Goal: Browse casually

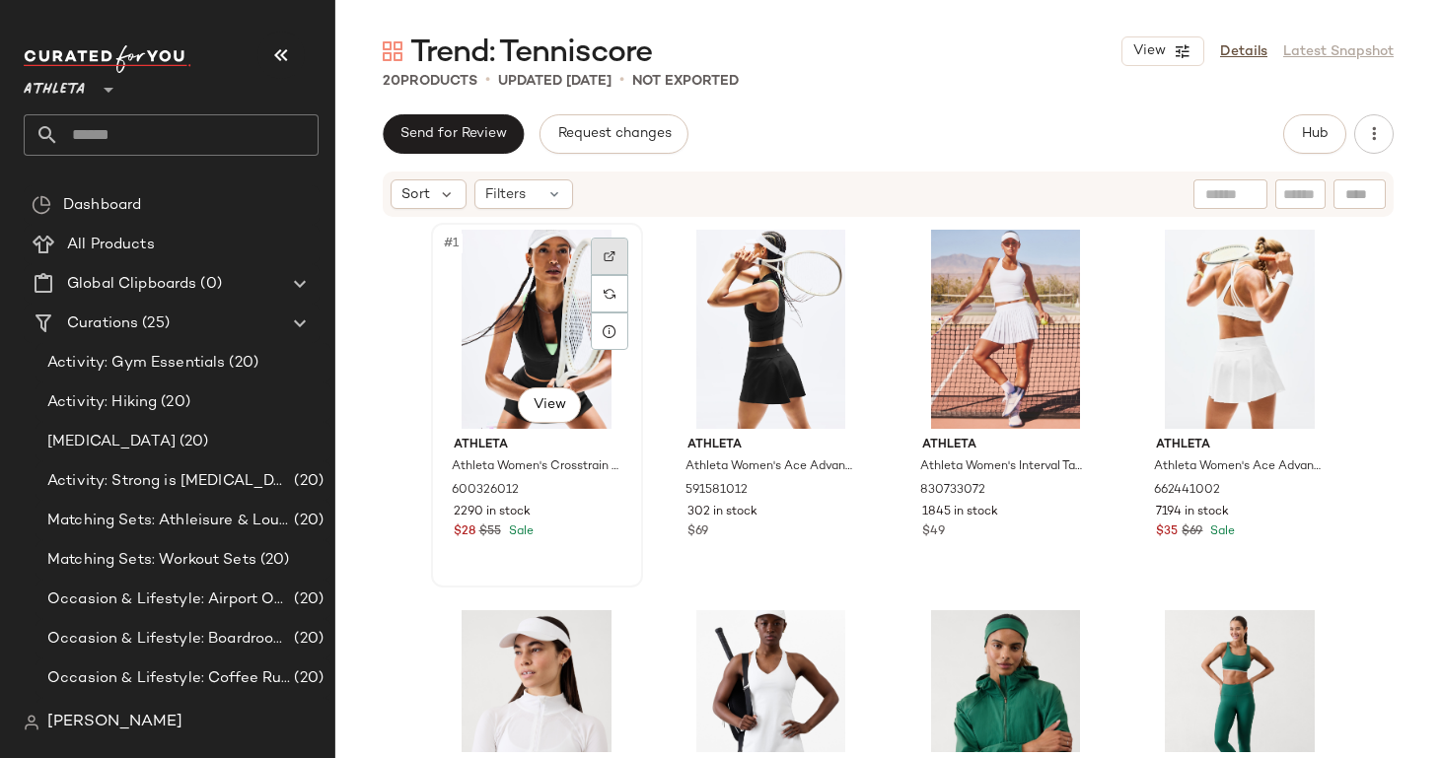
click at [604, 254] on img at bounding box center [610, 256] width 12 height 12
click at [837, 258] on img at bounding box center [843, 256] width 12 height 12
click at [837, 257] on img at bounding box center [843, 256] width 12 height 12
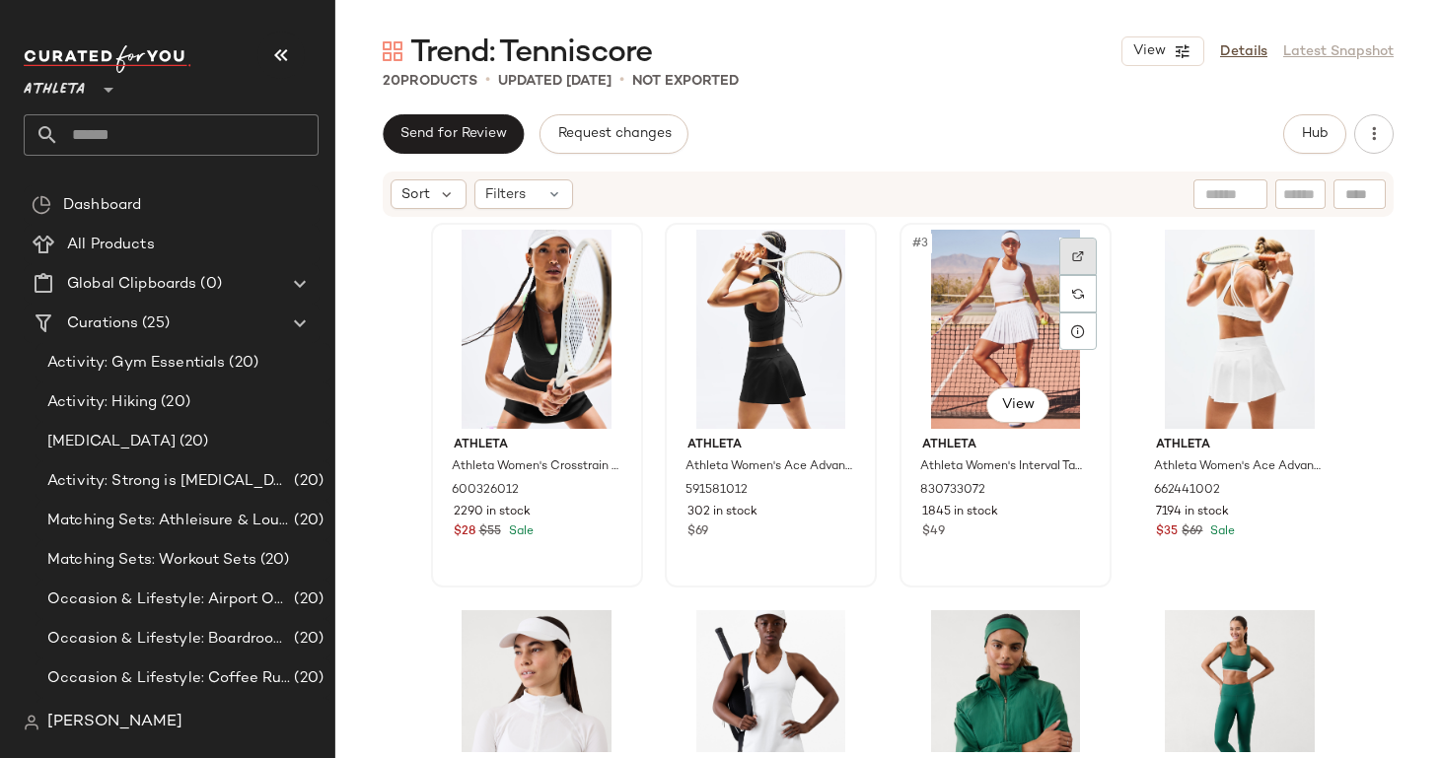
click at [1072, 258] on img at bounding box center [1078, 256] width 12 height 12
click at [1307, 247] on div at bounding box center [1311, 256] width 37 height 37
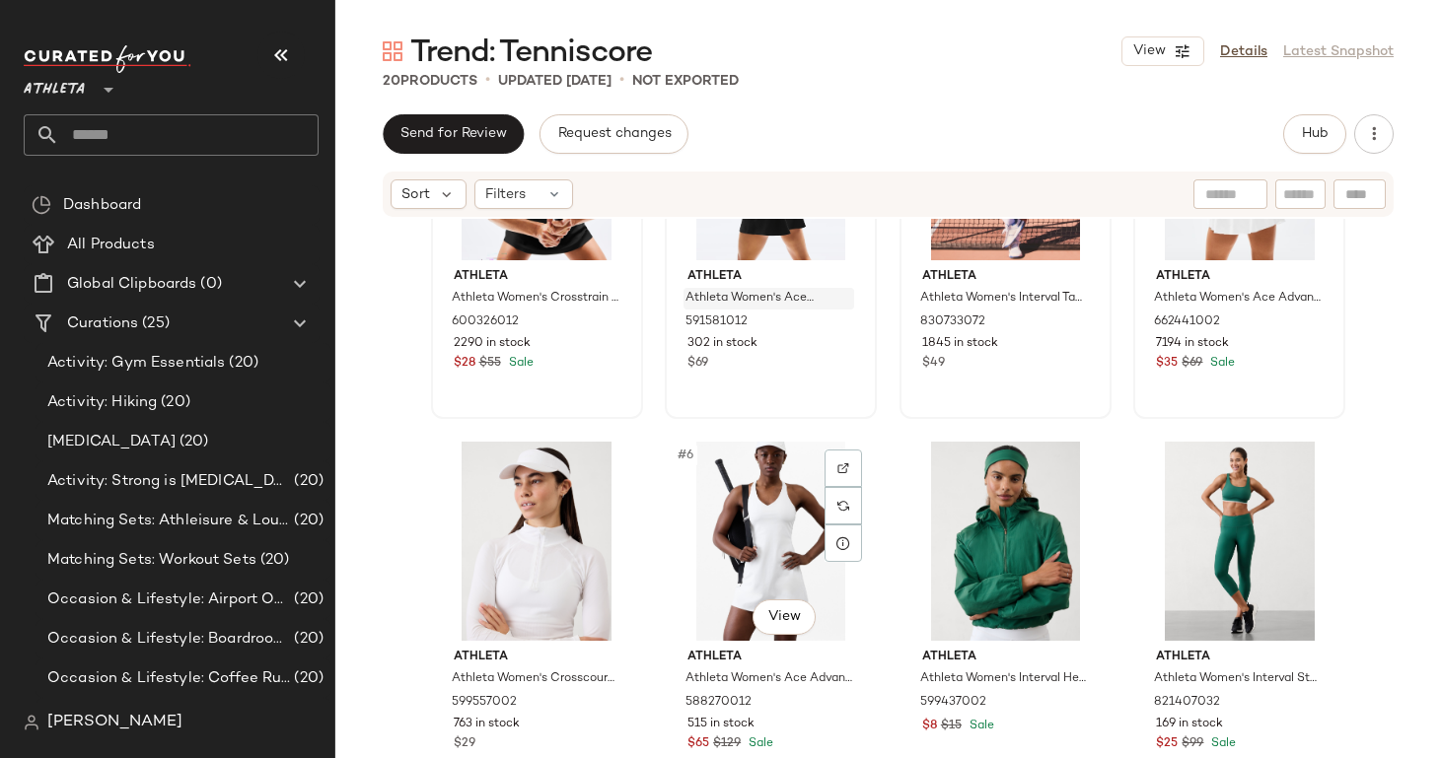
scroll to position [220, 0]
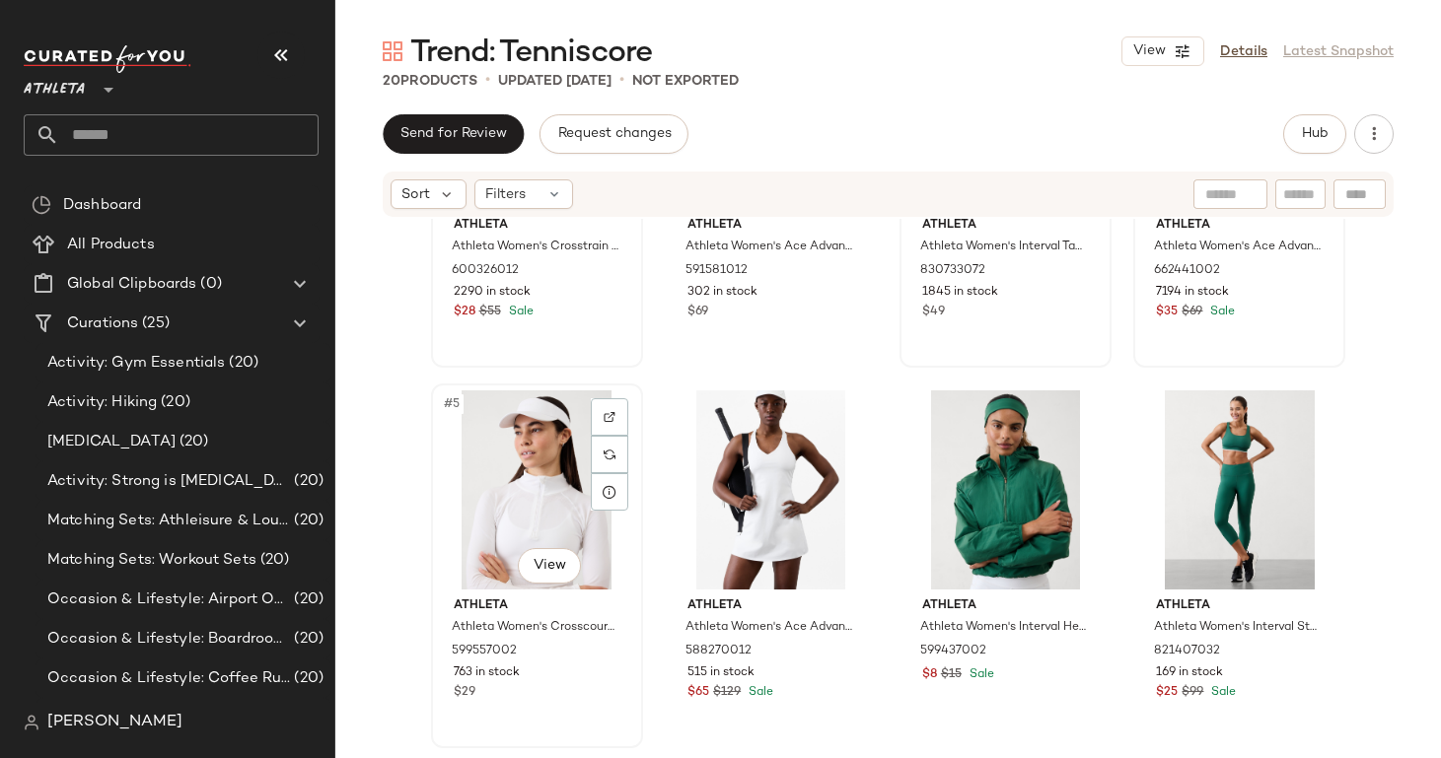
click at [608, 409] on div at bounding box center [609, 416] width 37 height 37
click at [845, 414] on div at bounding box center [842, 416] width 37 height 37
click at [1087, 416] on div at bounding box center [1077, 416] width 37 height 37
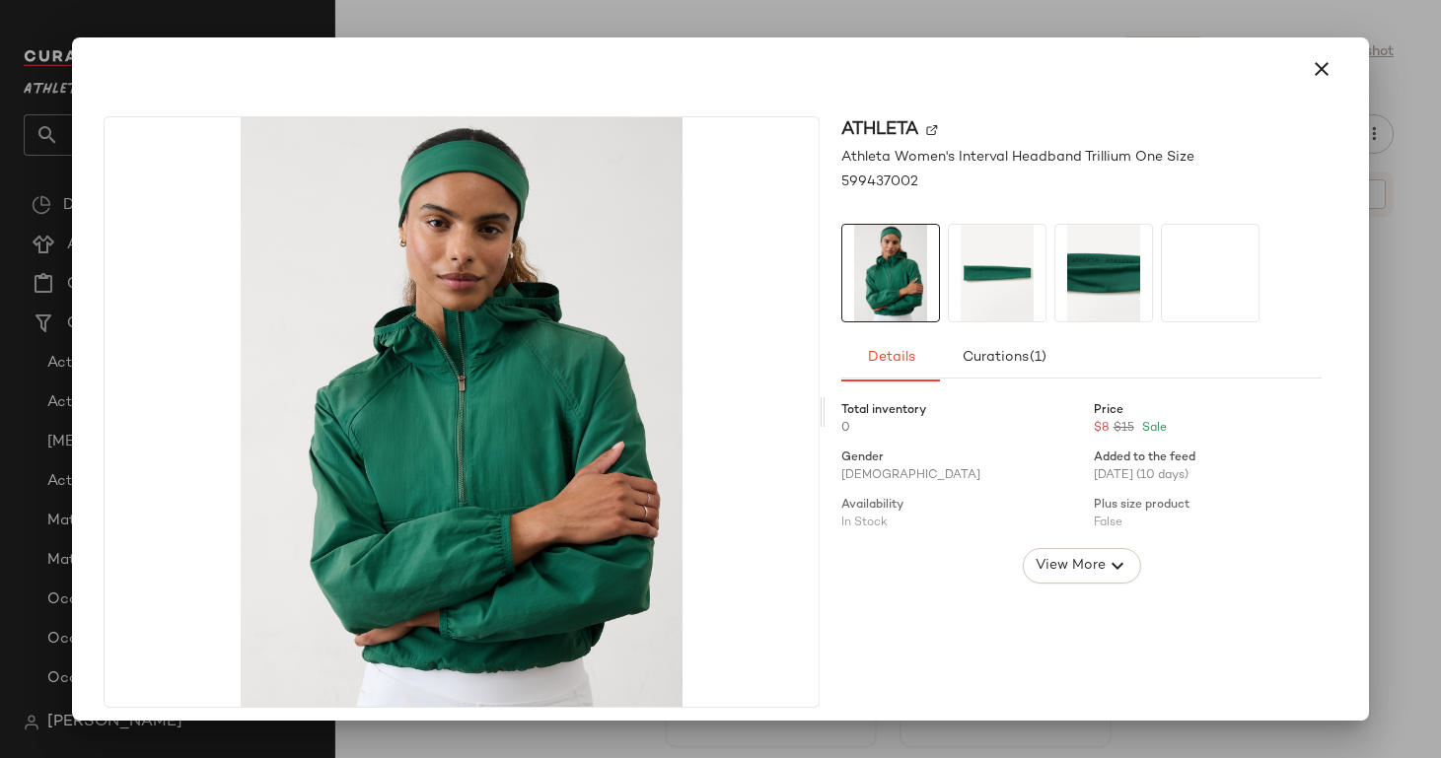
click at [1401, 535] on div at bounding box center [720, 379] width 1441 height 758
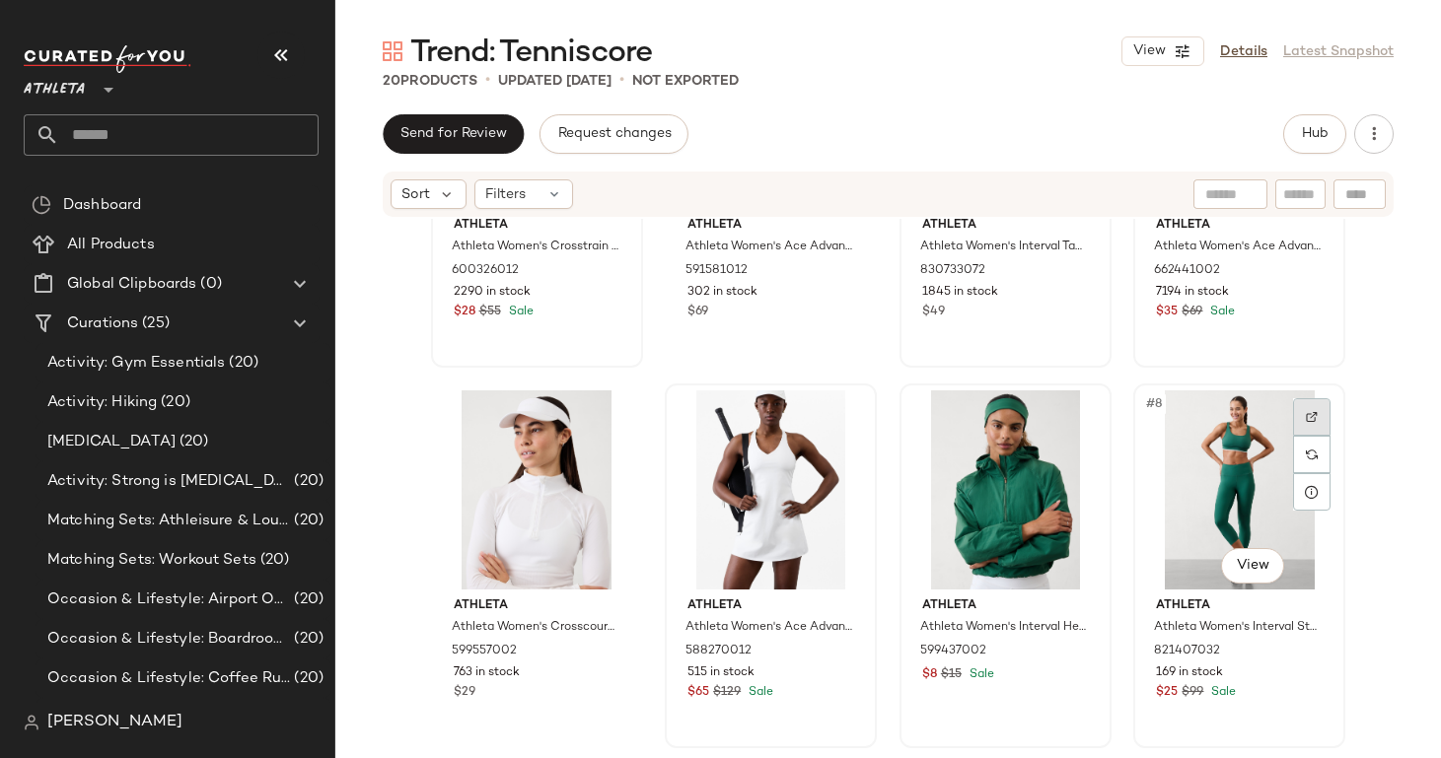
click at [1306, 421] on img at bounding box center [1312, 417] width 12 height 12
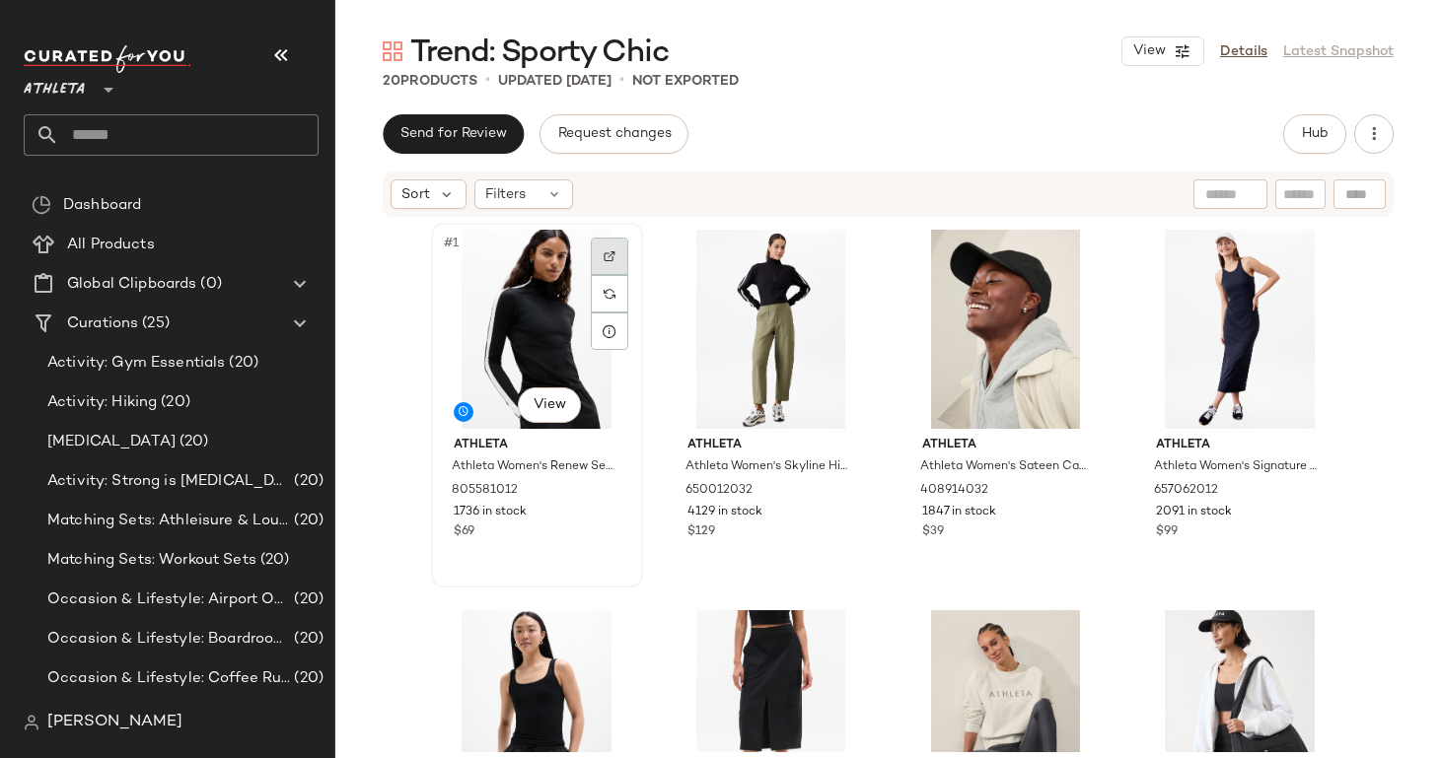
click at [604, 254] on img at bounding box center [610, 256] width 12 height 12
drag, startPoint x: 858, startPoint y: 250, endPoint x: 830, endPoint y: 250, distance: 27.6
click at [830, 250] on div at bounding box center [842, 256] width 37 height 37
click at [1078, 258] on div at bounding box center [1077, 256] width 37 height 37
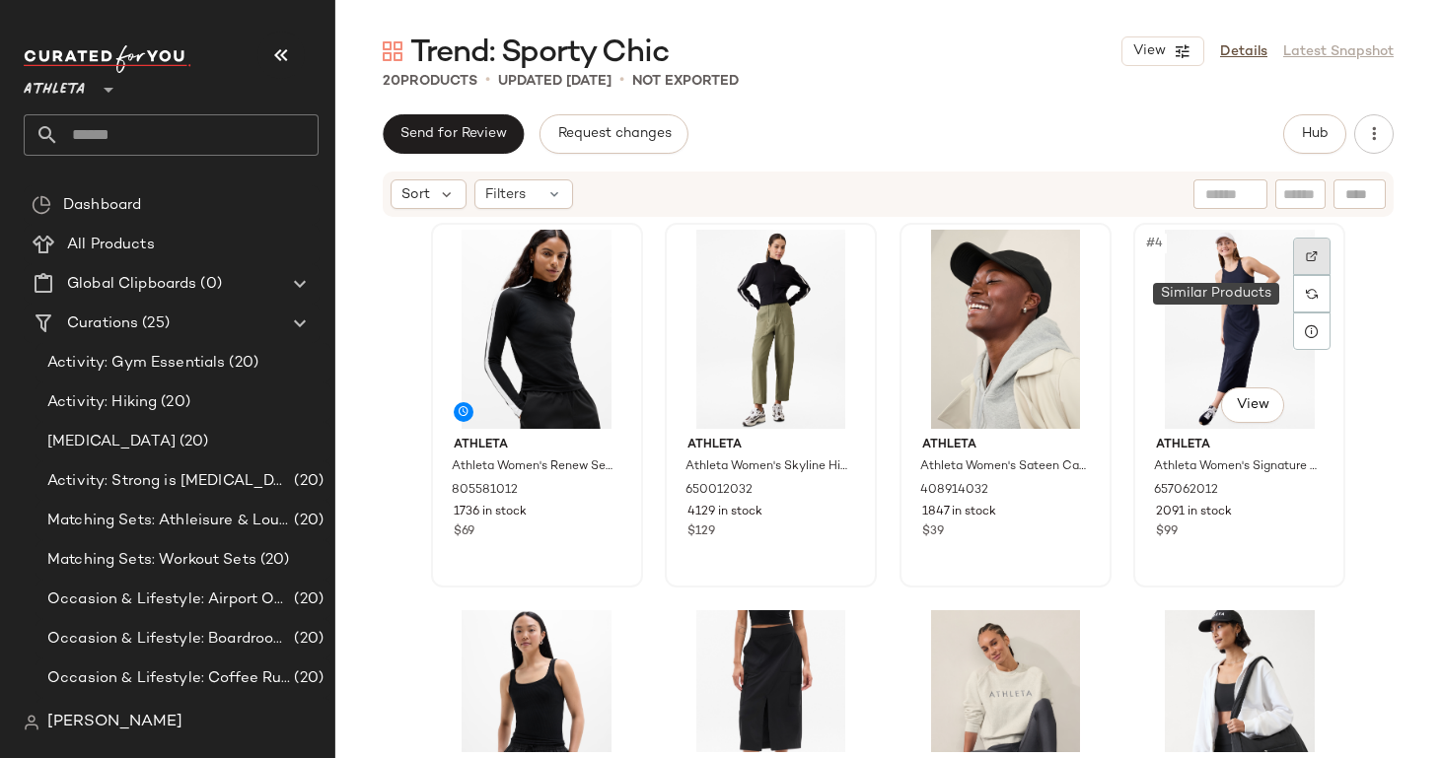
click at [1306, 257] on img at bounding box center [1312, 256] width 12 height 12
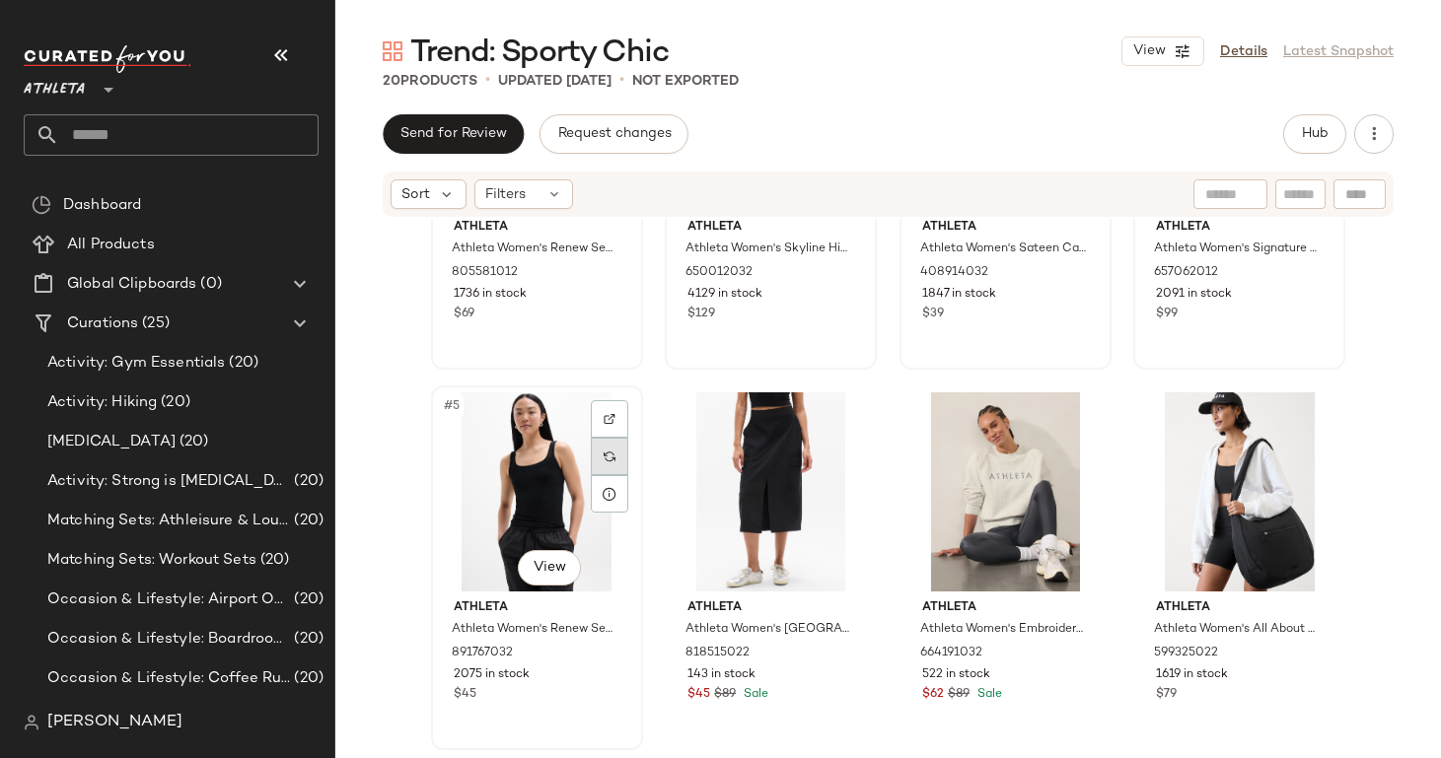
scroll to position [240, 0]
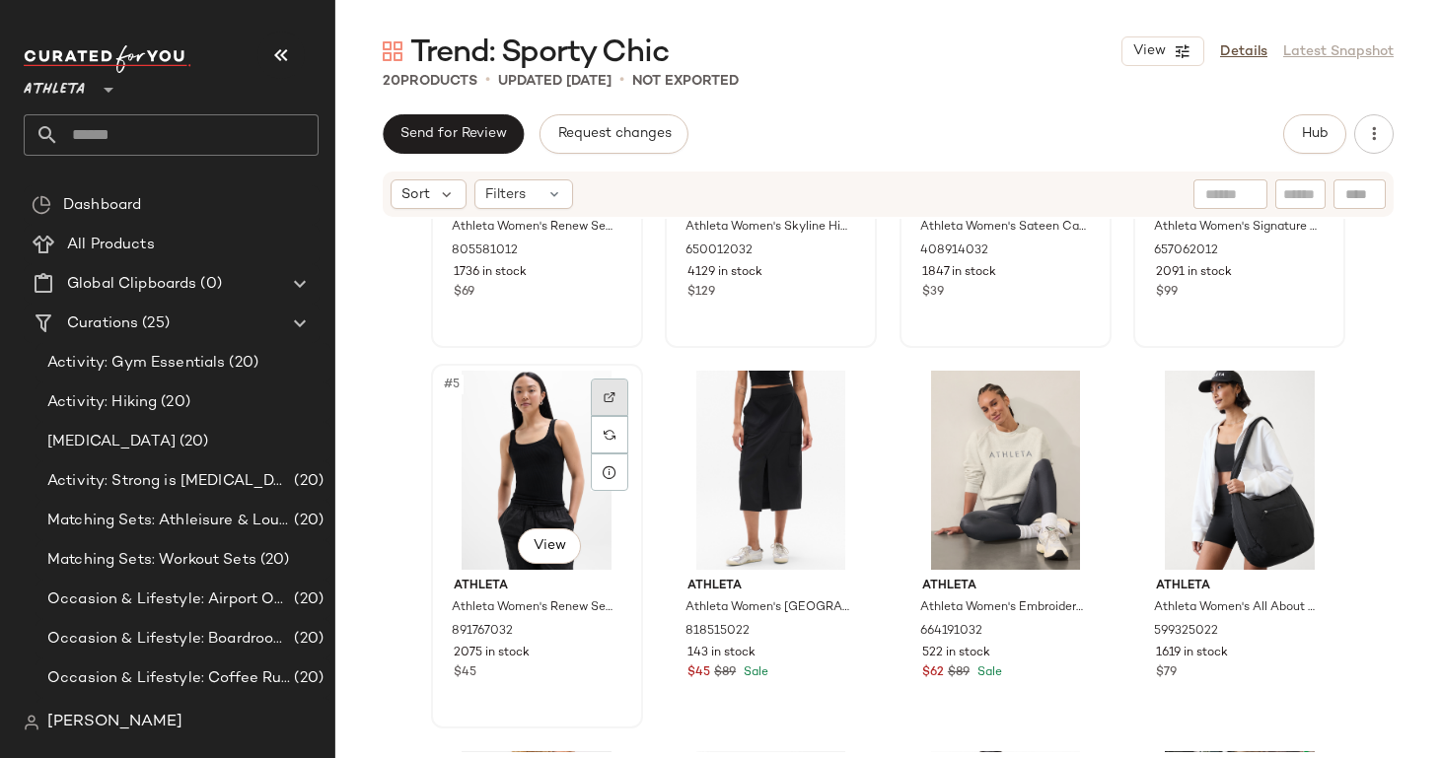
click at [602, 391] on div at bounding box center [609, 397] width 37 height 37
